Goal: Task Accomplishment & Management: Complete application form

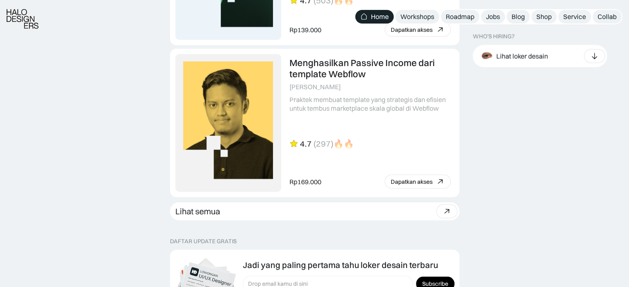
scroll to position [2390, 0]
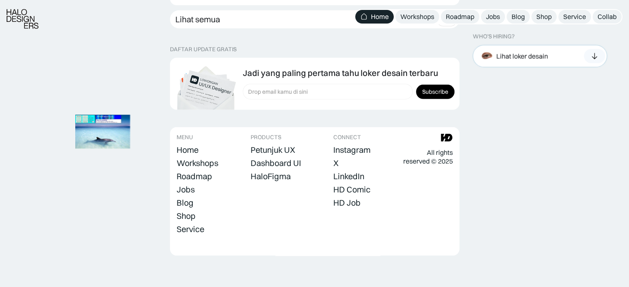
click at [534, 57] on div "Lihat loker desain" at bounding box center [522, 56] width 52 height 9
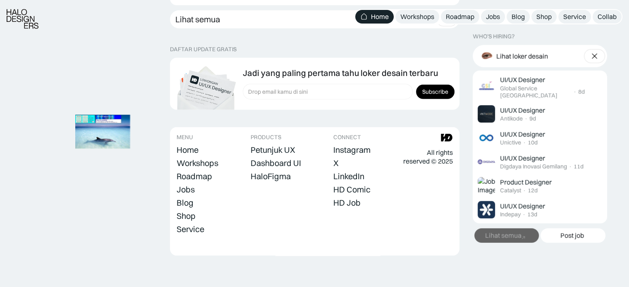
click at [513, 232] on div "Lihat semua" at bounding box center [503, 236] width 36 height 9
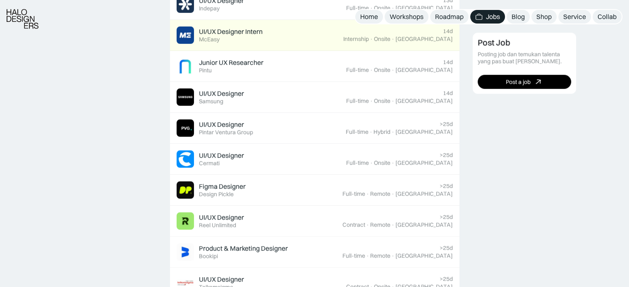
scroll to position [529, 0]
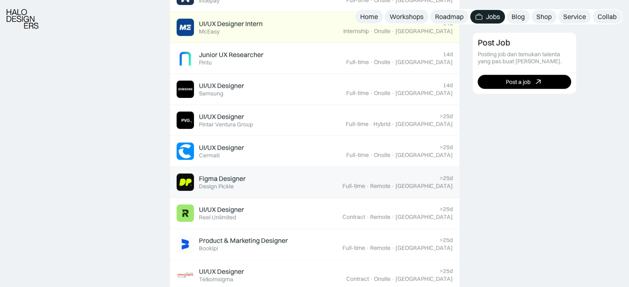
click at [228, 177] on div "Figma Designer" at bounding box center [222, 178] width 47 height 9
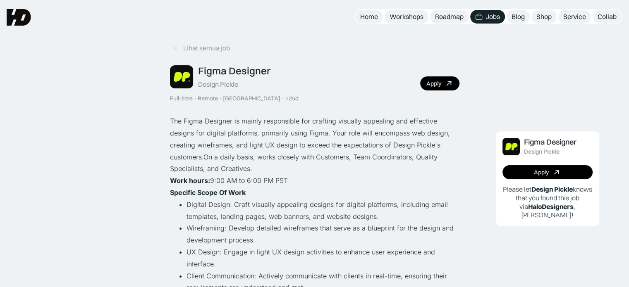
click at [481, 11] on link "Jobs" at bounding box center [487, 17] width 35 height 14
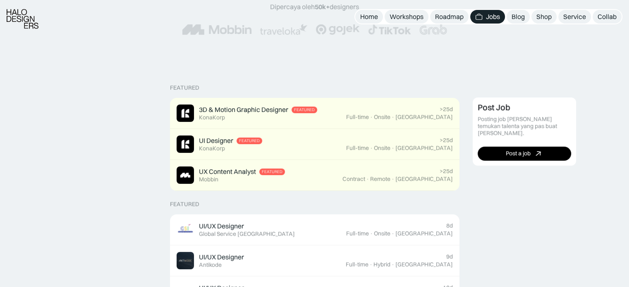
scroll to position [141, 0]
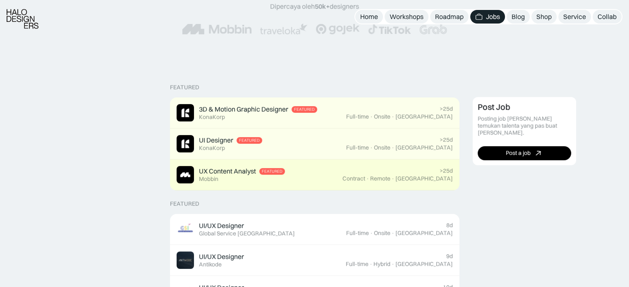
click at [210, 174] on div "UX Content Analyst" at bounding box center [227, 171] width 57 height 9
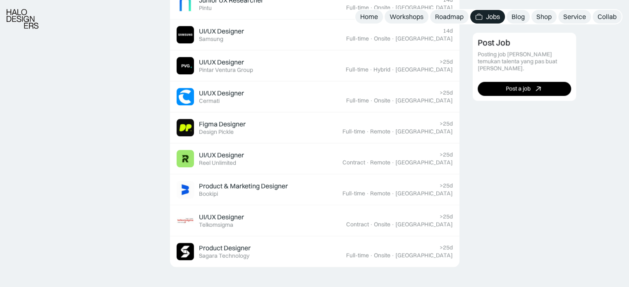
scroll to position [584, 0]
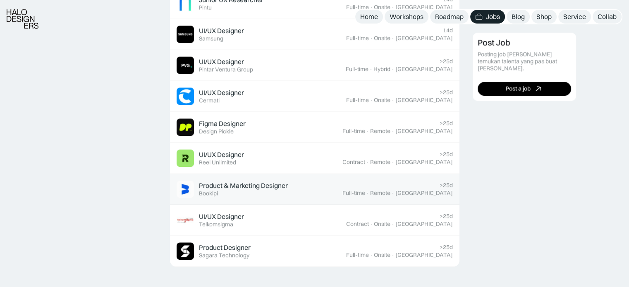
click at [228, 185] on div "Product & Marketing Designer" at bounding box center [243, 185] width 89 height 9
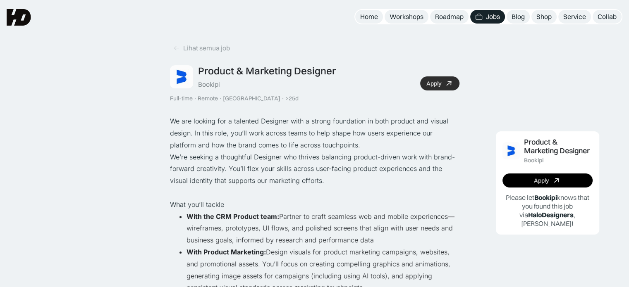
click at [442, 82] on link "Apply" at bounding box center [439, 83] width 39 height 14
click at [366, 21] on link "Home" at bounding box center [369, 17] width 28 height 14
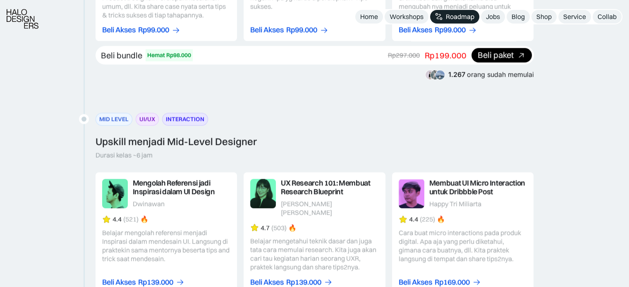
scroll to position [1005, 0]
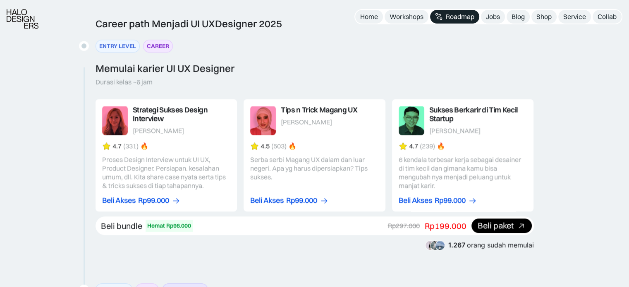
scroll to position [1098, 0]
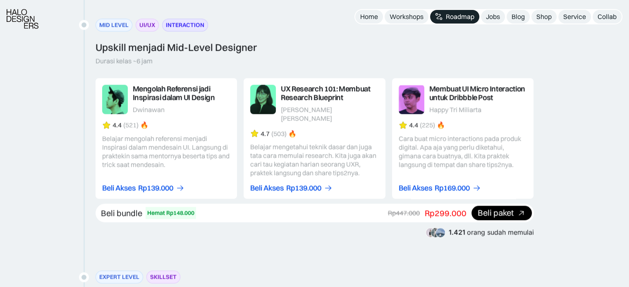
click at [332, 112] on link at bounding box center [315, 138] width 142 height 121
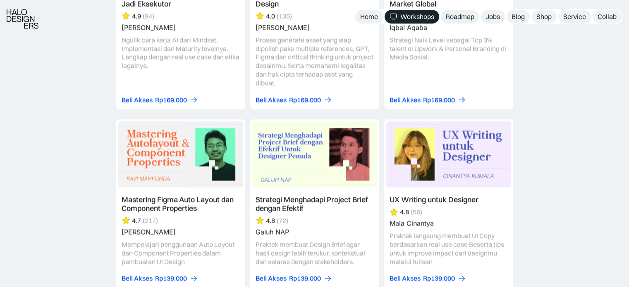
scroll to position [2223, 0]
